Goal: Go to known website: Access a specific website the user already knows

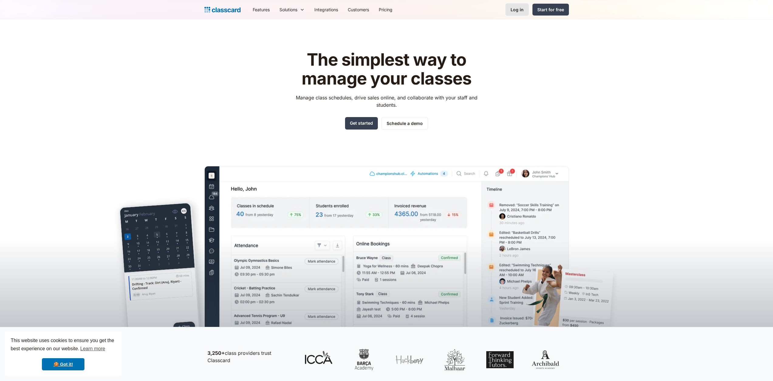
click at [525, 12] on link "Log in" at bounding box center [516, 9] width 23 height 12
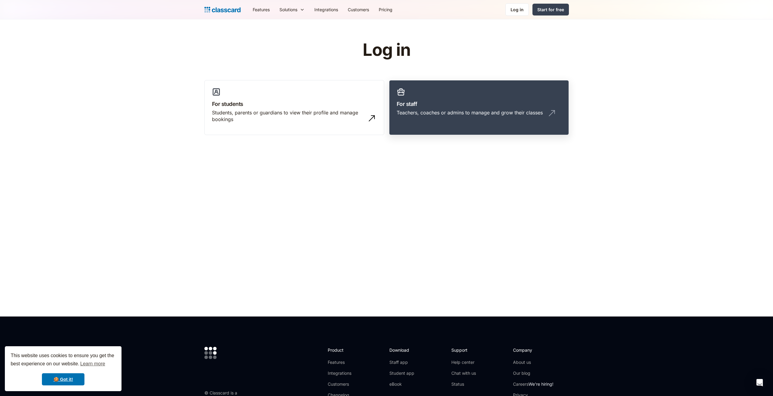
click at [499, 118] on div "Teachers, coaches or admins to manage and grow their classes" at bounding box center [479, 115] width 165 height 12
